Goal: Obtain resource: Obtain resource

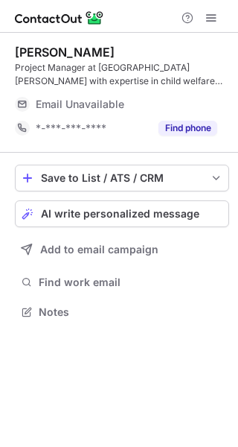
scroll to position [302, 238]
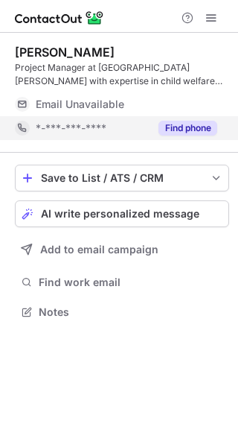
click at [184, 127] on button "Find phone" at bounding box center [188, 128] width 59 height 15
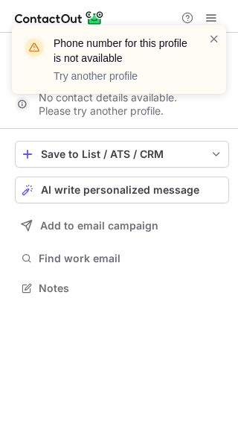
scroll to position [278, 238]
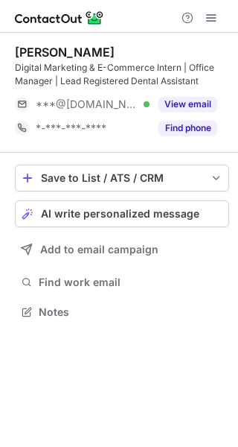
scroll to position [302, 238]
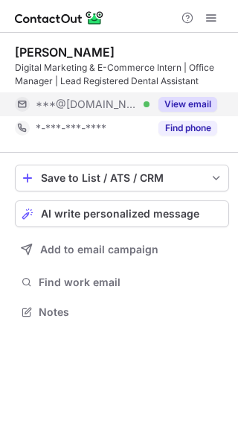
click at [201, 101] on button "View email" at bounding box center [188, 104] width 59 height 15
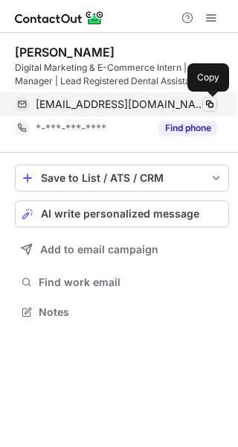
click at [214, 103] on span at bounding box center [210, 104] width 12 height 12
click at [212, 105] on span at bounding box center [210, 104] width 12 height 12
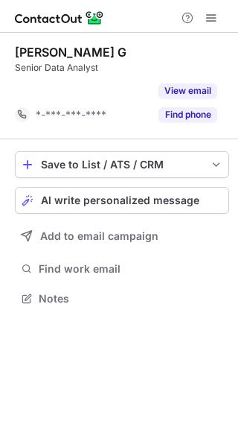
scroll to position [264, 238]
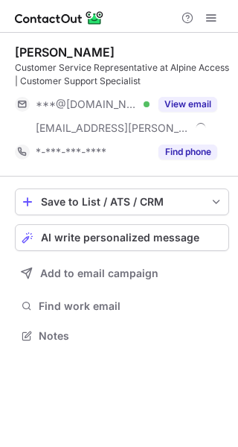
scroll to position [325, 238]
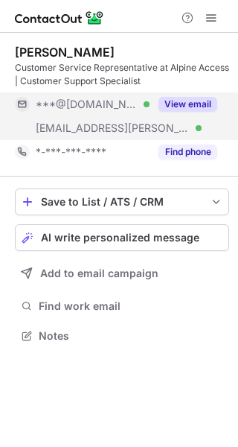
click at [181, 105] on button "View email" at bounding box center [188, 104] width 59 height 15
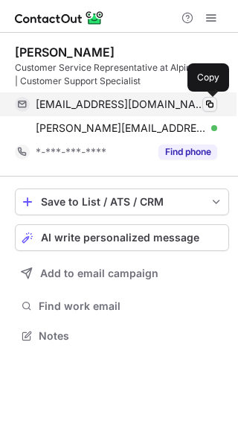
click at [207, 104] on span at bounding box center [210, 104] width 12 height 12
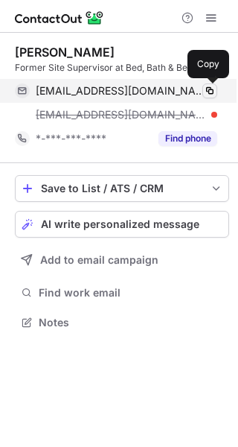
scroll to position [312, 238]
click at [207, 89] on span at bounding box center [210, 91] width 12 height 12
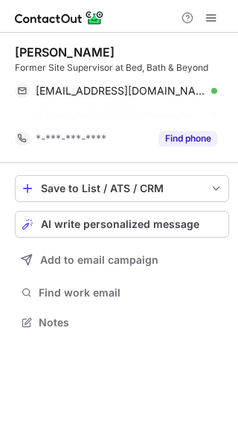
scroll to position [288, 238]
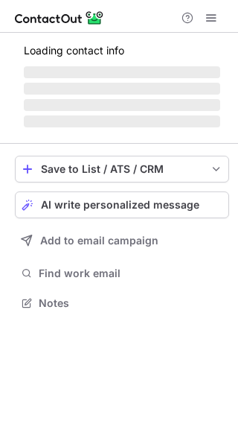
scroll to position [312, 238]
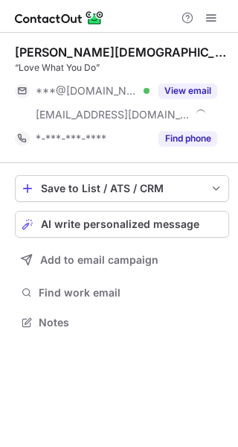
click at [191, 88] on button "View email" at bounding box center [188, 90] width 59 height 15
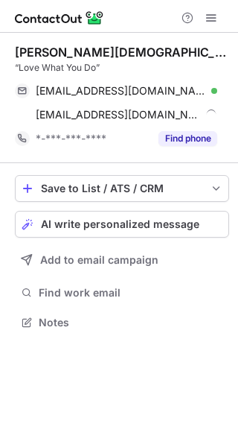
click at [211, 91] on span at bounding box center [210, 91] width 12 height 12
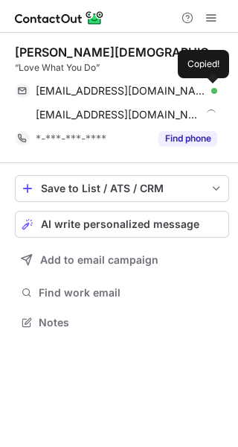
click at [211, 89] on span at bounding box center [210, 91] width 12 height 12
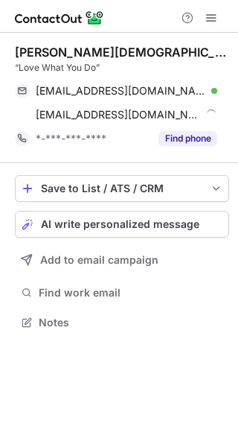
click at [209, 91] on span at bounding box center [210, 91] width 12 height 12
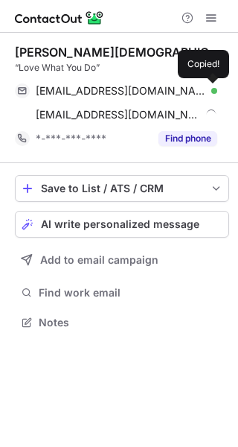
click at [208, 89] on span at bounding box center [210, 91] width 12 height 12
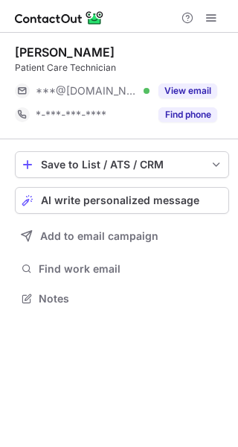
scroll to position [288, 238]
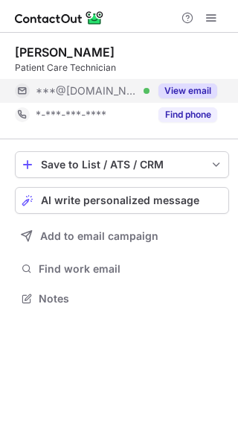
click at [176, 91] on button "View email" at bounding box center [188, 90] width 59 height 15
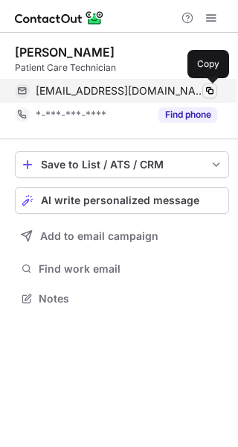
click at [206, 89] on span at bounding box center [210, 91] width 12 height 12
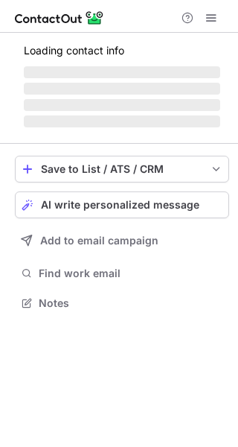
scroll to position [336, 238]
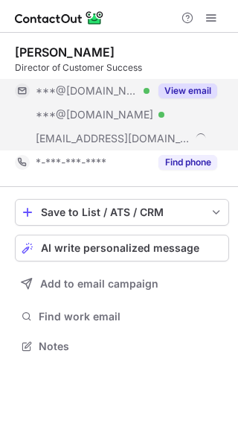
click at [194, 86] on button "View email" at bounding box center [188, 90] width 59 height 15
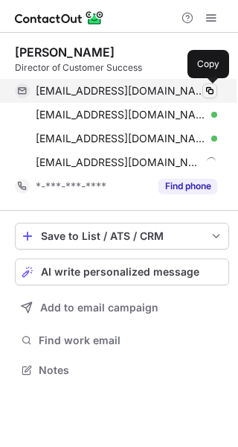
click at [211, 90] on span at bounding box center [210, 91] width 12 height 12
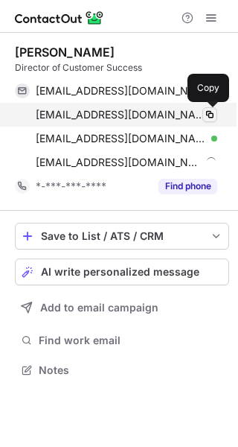
click at [211, 112] on span at bounding box center [210, 115] width 12 height 12
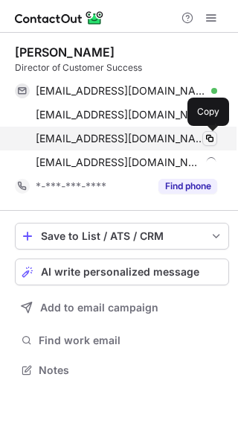
click at [211, 137] on span at bounding box center [210, 139] width 12 height 12
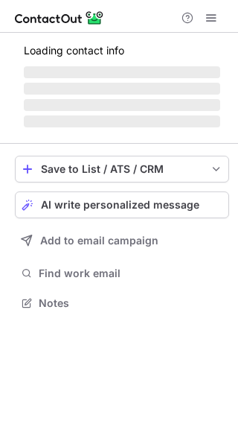
scroll to position [302, 238]
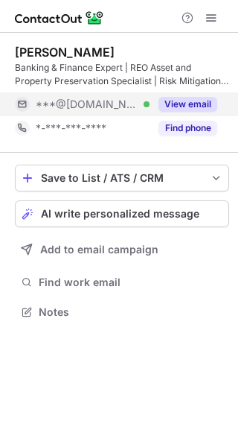
click at [206, 105] on button "View email" at bounding box center [188, 104] width 59 height 15
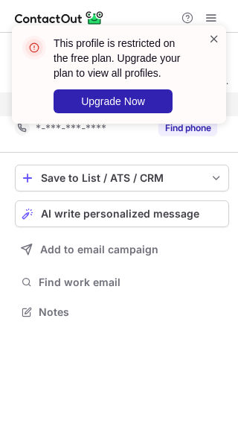
click at [209, 40] on span at bounding box center [214, 38] width 12 height 15
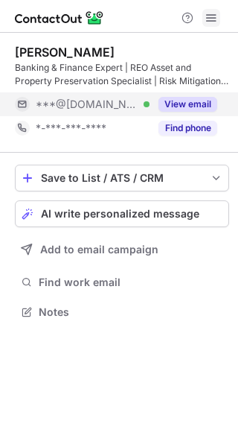
click at [209, 16] on span at bounding box center [211, 18] width 12 height 12
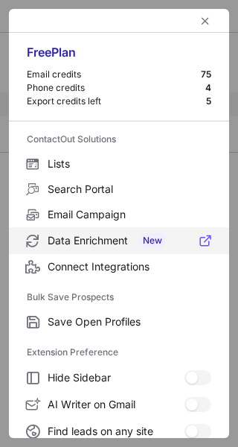
scroll to position [173, 0]
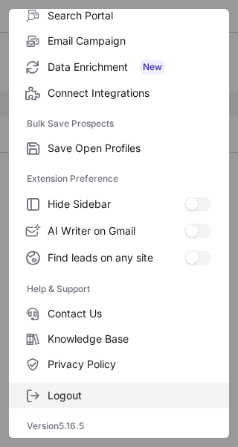
click at [108, 393] on span "Logout" at bounding box center [130, 395] width 164 height 13
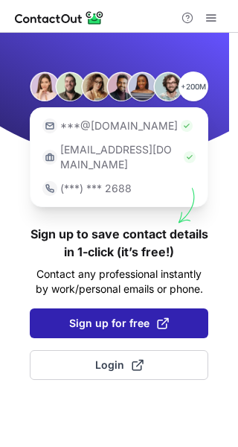
click at [158, 317] on span at bounding box center [163, 323] width 12 height 12
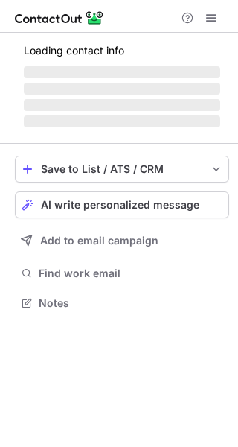
scroll to position [302, 238]
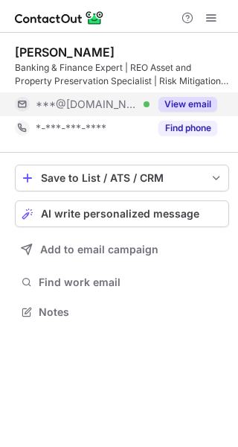
click at [202, 103] on button "View email" at bounding box center [188, 104] width 59 height 15
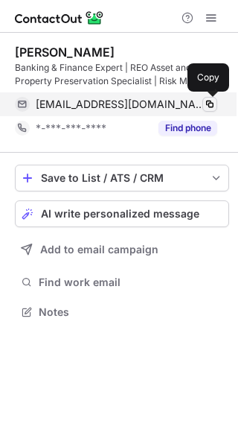
click at [207, 106] on span at bounding box center [210, 104] width 12 height 12
